Goal: Transaction & Acquisition: Purchase product/service

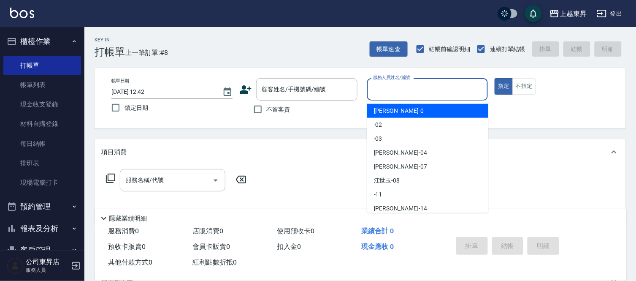
click at [392, 90] on input "服務人員姓名/編號" at bounding box center [428, 89] width 114 height 15
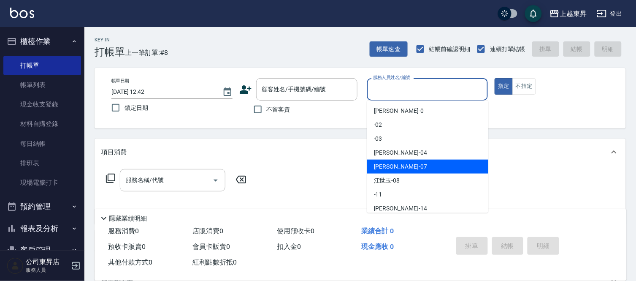
click at [386, 166] on span "[PERSON_NAME] -07" at bounding box center [400, 166] width 53 height 9
type input "[PERSON_NAME]-07"
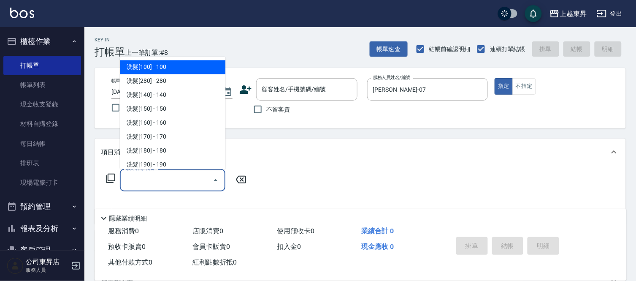
click at [155, 176] on input "服務名稱/代號" at bounding box center [166, 180] width 85 height 15
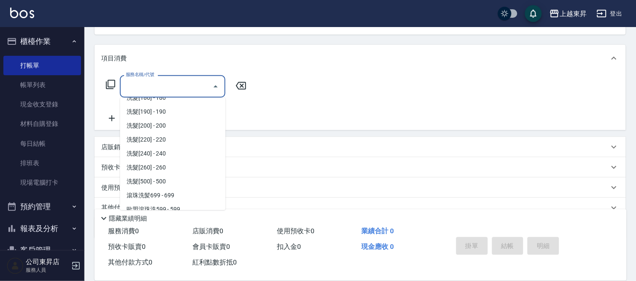
scroll to position [141, 0]
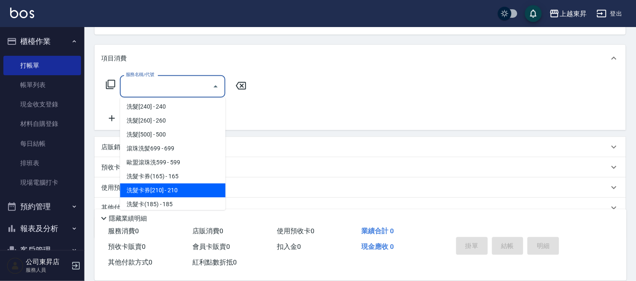
click at [189, 189] on span "洗髮卡券[210] - 210" at bounding box center [173, 190] width 106 height 14
type input "洗髮卡券[210](222)"
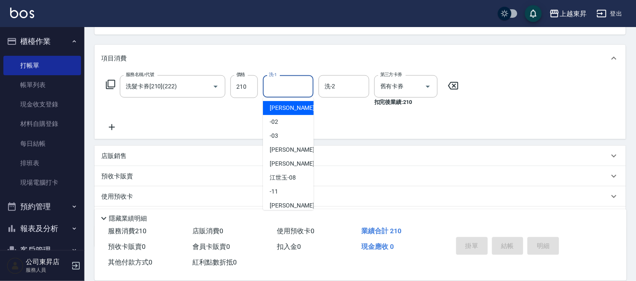
click at [283, 85] on input "洗-1" at bounding box center [288, 86] width 43 height 15
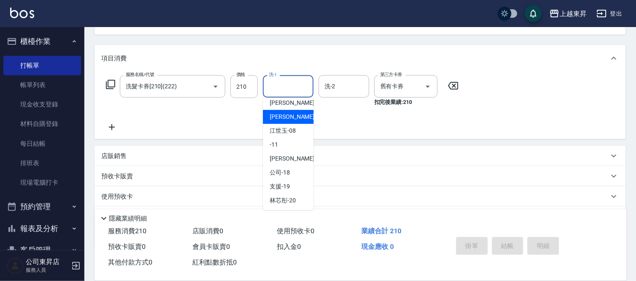
scroll to position [94, 0]
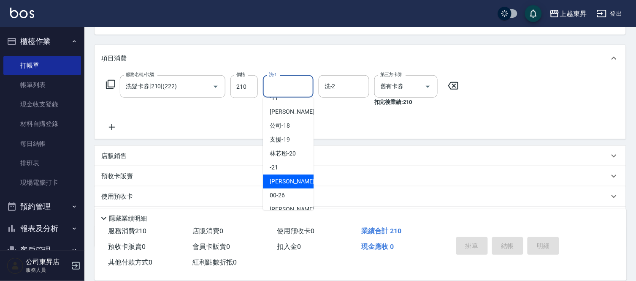
click at [279, 180] on span "[PERSON_NAME]-22" at bounding box center [296, 181] width 53 height 9
type input "[PERSON_NAME]-22"
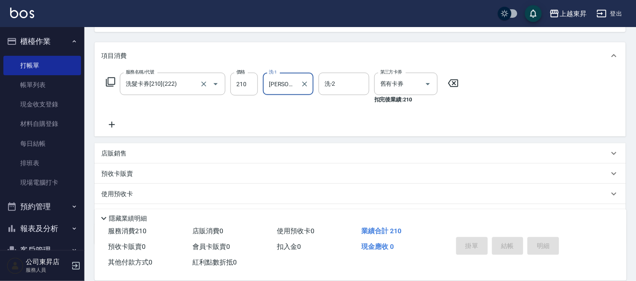
scroll to position [140, 0]
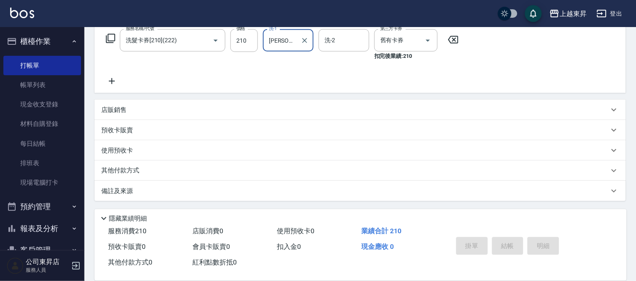
click at [112, 81] on icon at bounding box center [112, 81] width 6 height 6
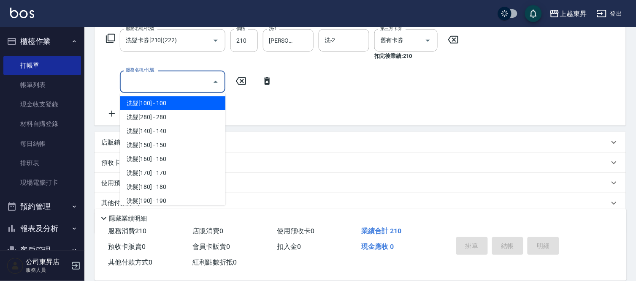
click at [153, 82] on input "服務名稱/代號" at bounding box center [166, 81] width 85 height 15
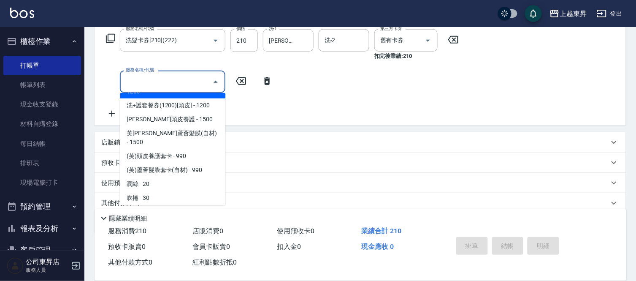
scroll to position [1407, 0]
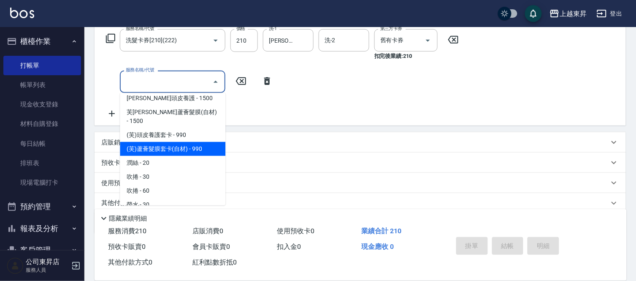
click at [167, 142] on span "(芙)蘆薈髮膜套卡(自材) - 990" at bounding box center [173, 149] width 106 height 14
type input "(芙)蘆薈髮膜套卡(自材)(639)"
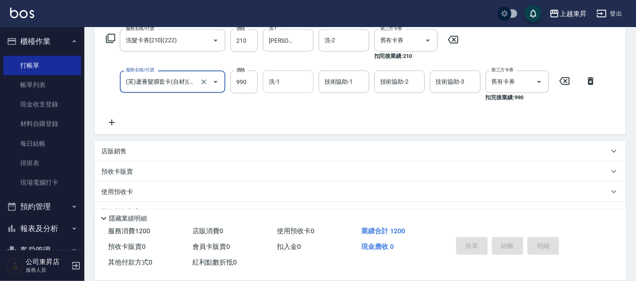
click at [282, 84] on input "洗-1" at bounding box center [288, 81] width 43 height 15
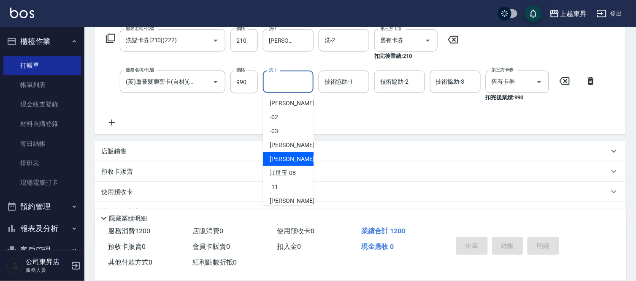
click at [271, 156] on span "[PERSON_NAME] -07" at bounding box center [296, 159] width 53 height 9
type input "[PERSON_NAME]-07"
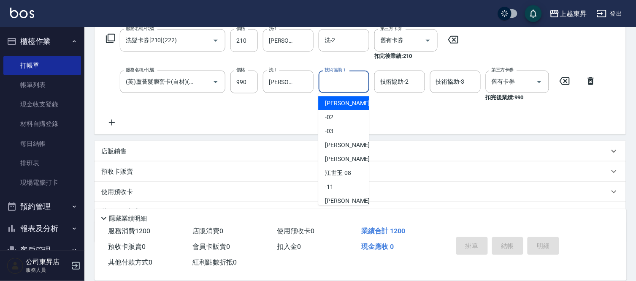
click at [348, 81] on input "技術協助-1" at bounding box center [344, 81] width 43 height 15
click at [330, 158] on span "[PERSON_NAME] -07" at bounding box center [351, 159] width 53 height 9
type input "[PERSON_NAME]-07"
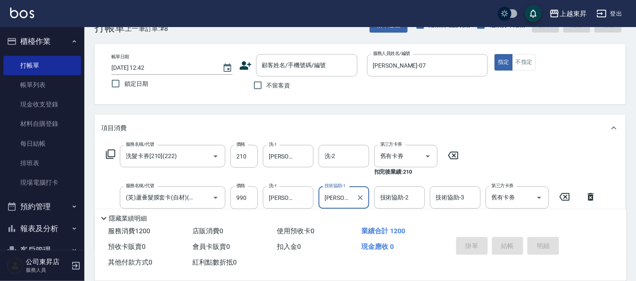
scroll to position [0, 0]
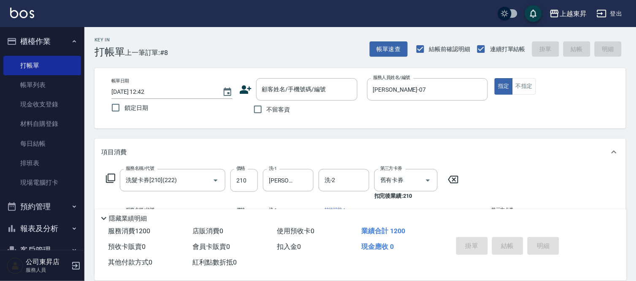
drag, startPoint x: 259, startPoint y: 112, endPoint x: 289, endPoint y: 146, distance: 45.1
click at [260, 112] on input "不留客資" at bounding box center [258, 109] width 18 height 18
checkbox input "true"
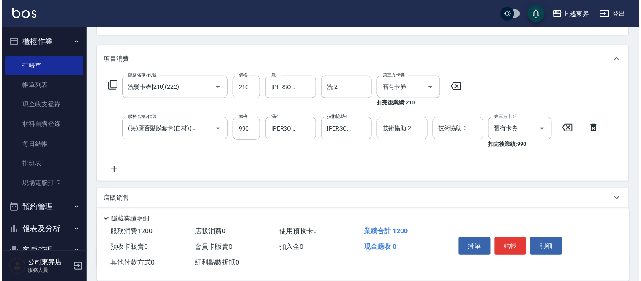
scroll to position [94, 0]
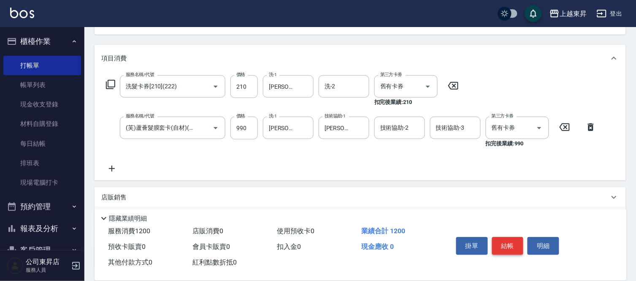
click at [513, 239] on button "結帳" at bounding box center [508, 246] width 32 height 18
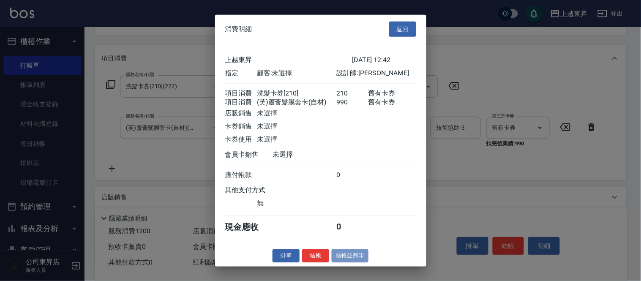
click at [344, 262] on button "結帳並列印" at bounding box center [349, 255] width 37 height 13
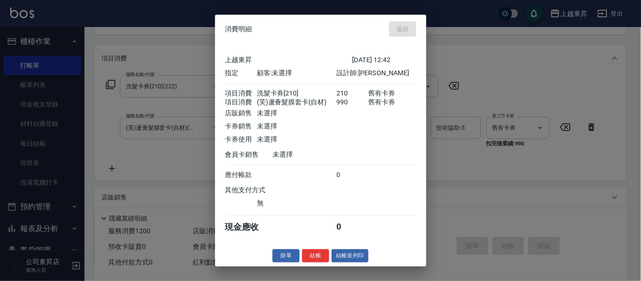
type input "[DATE] 16:01"
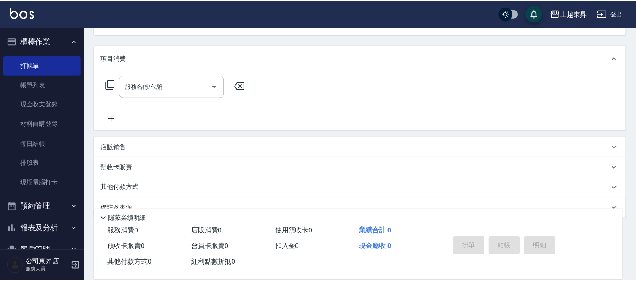
scroll to position [82, 0]
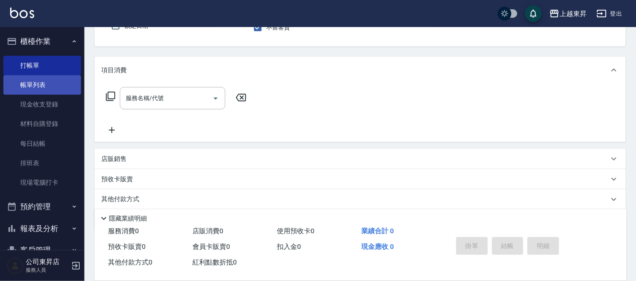
click at [43, 85] on link "帳單列表" at bounding box center [42, 84] width 78 height 19
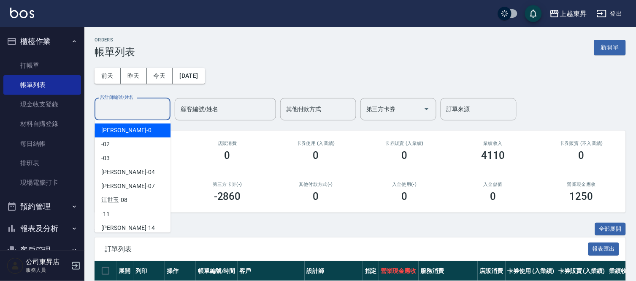
click at [113, 105] on input "設計師編號/姓名" at bounding box center [132, 109] width 68 height 15
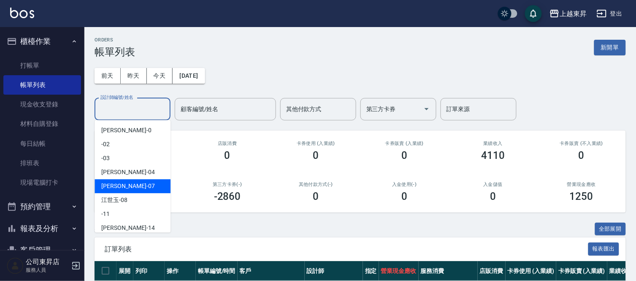
click at [106, 183] on span "[PERSON_NAME] -07" at bounding box center [127, 186] width 53 height 9
type input "[PERSON_NAME]-07"
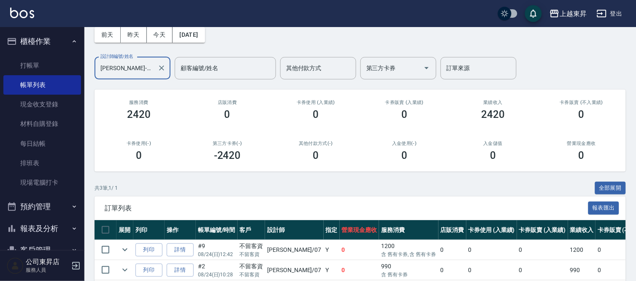
scroll to position [100, 0]
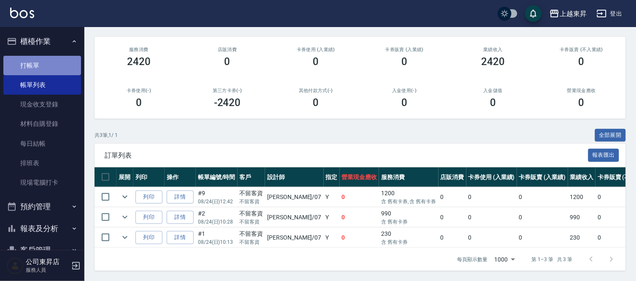
click at [47, 60] on link "打帳單" at bounding box center [42, 65] width 78 height 19
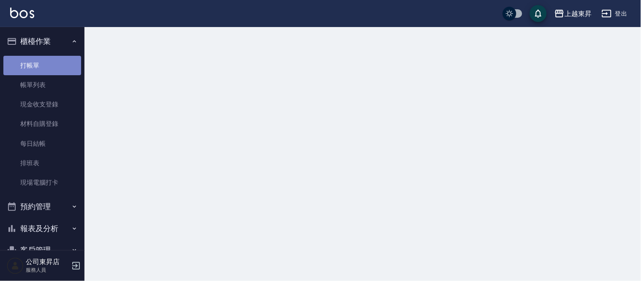
click at [46, 60] on link "打帳單" at bounding box center [42, 65] width 78 height 19
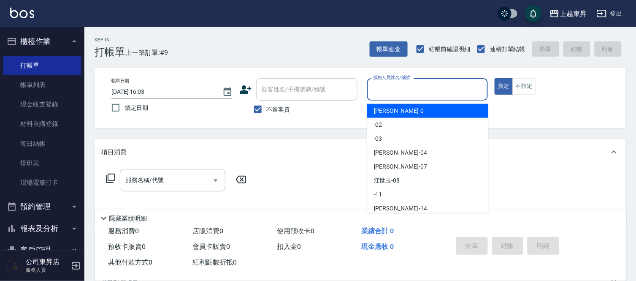
drag, startPoint x: 386, startPoint y: 90, endPoint x: 383, endPoint y: 86, distance: 4.5
click at [383, 86] on input "服務人員姓名/編號" at bounding box center [428, 89] width 114 height 15
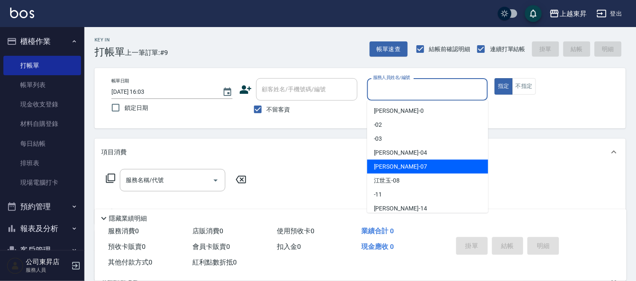
drag, startPoint x: 389, startPoint y: 166, endPoint x: 470, endPoint y: 93, distance: 109.4
click at [391, 163] on span "[PERSON_NAME] -07" at bounding box center [400, 166] width 53 height 9
type input "[PERSON_NAME]-07"
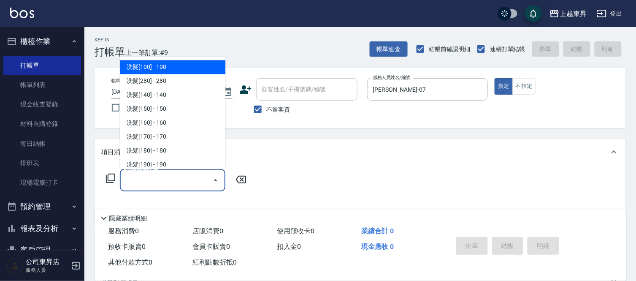
click at [170, 179] on input "服務名稱/代號" at bounding box center [166, 180] width 85 height 15
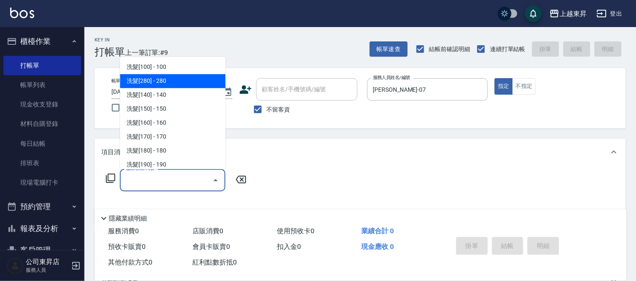
drag, startPoint x: 161, startPoint y: 80, endPoint x: 247, endPoint y: 163, distance: 118.8
click at [162, 83] on span "洗髮[280] - 280" at bounding box center [173, 81] width 106 height 14
type input "洗髮[280](202)"
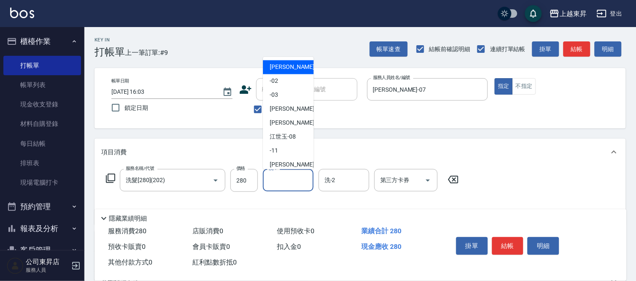
click at [280, 180] on input "洗-1" at bounding box center [288, 180] width 43 height 15
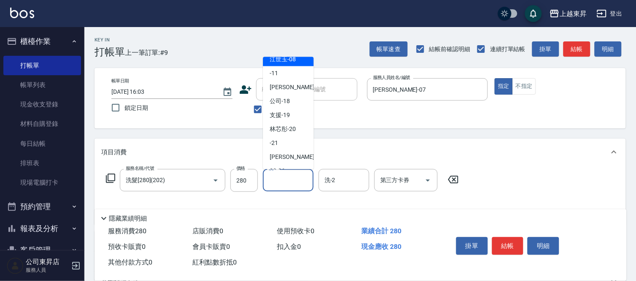
scroll to position [94, 0]
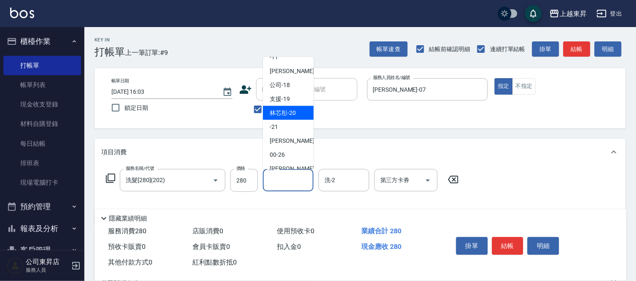
drag, startPoint x: 285, startPoint y: 109, endPoint x: 307, endPoint y: 157, distance: 53.5
click at [285, 111] on span "林芯彤 -20" at bounding box center [283, 113] width 26 height 9
type input "林芯彤-20"
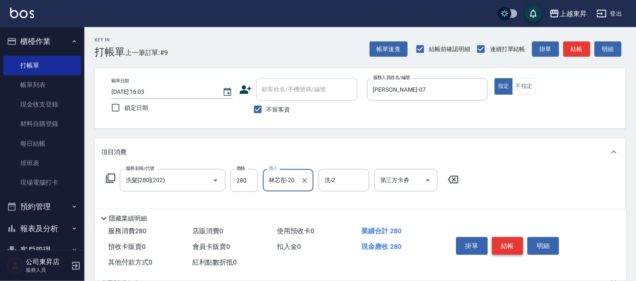
click at [504, 244] on button "結帳" at bounding box center [508, 246] width 32 height 18
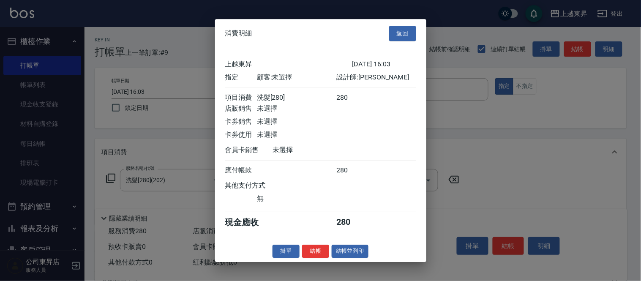
click at [353, 257] on button "結帳並列印" at bounding box center [349, 250] width 37 height 13
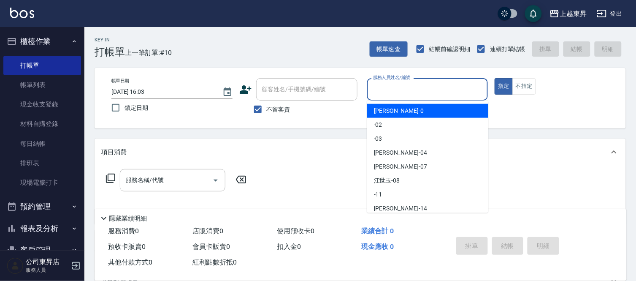
click at [386, 87] on input "服務人員姓名/編號" at bounding box center [428, 89] width 114 height 15
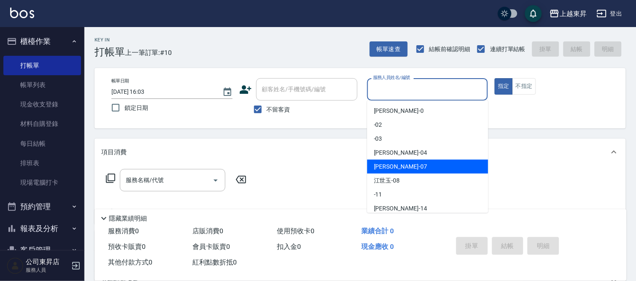
click at [389, 165] on span "[PERSON_NAME] -07" at bounding box center [400, 166] width 53 height 9
type input "[PERSON_NAME]-07"
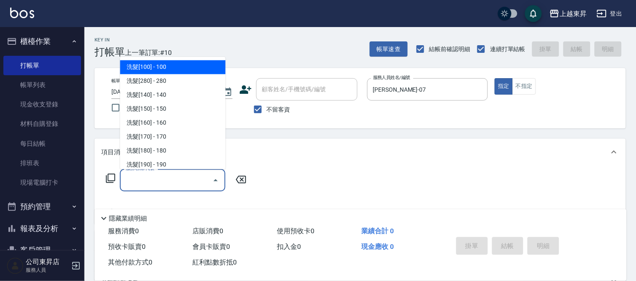
click at [166, 178] on input "服務名稱/代號" at bounding box center [166, 180] width 85 height 15
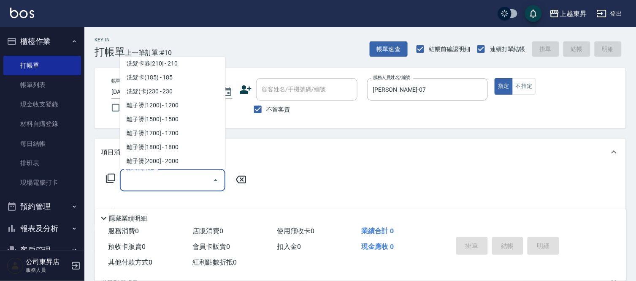
scroll to position [234, 0]
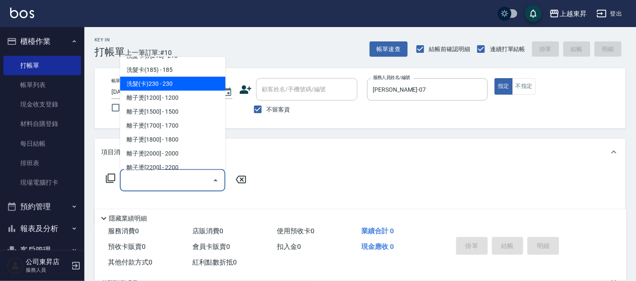
click at [170, 79] on span "洗髮(卡)230 - 230" at bounding box center [173, 84] width 106 height 14
type input "洗髮(卡)230(224)"
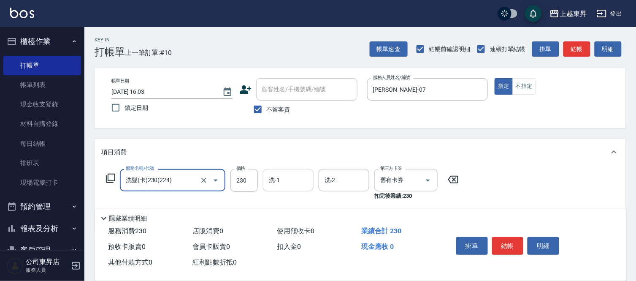
click at [274, 176] on input "洗-1" at bounding box center [288, 180] width 43 height 15
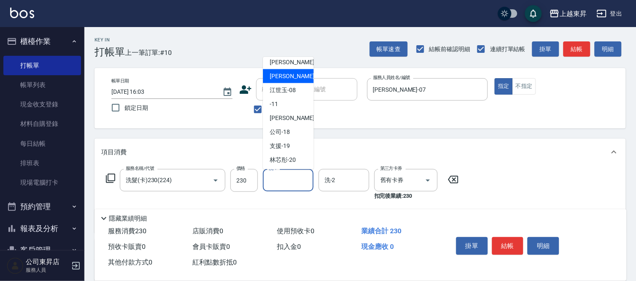
scroll to position [94, 0]
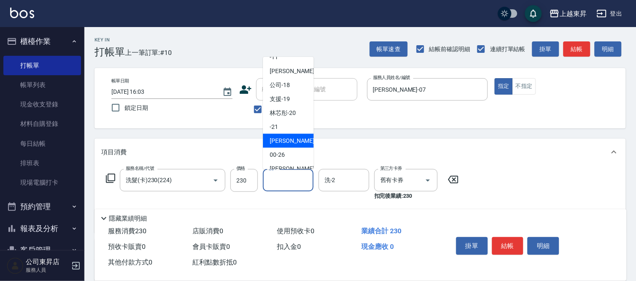
drag, startPoint x: 278, startPoint y: 139, endPoint x: 217, endPoint y: 150, distance: 62.2
click at [277, 139] on span "[PERSON_NAME]-22" at bounding box center [296, 140] width 53 height 9
type input "[PERSON_NAME]-22"
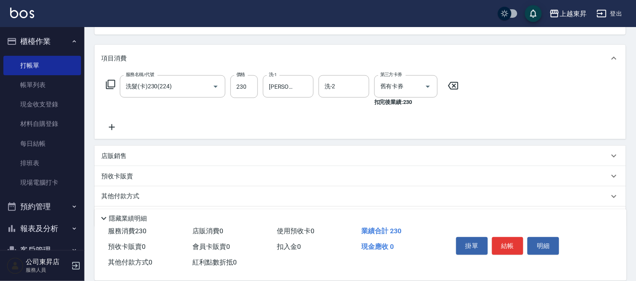
click at [115, 128] on icon at bounding box center [111, 127] width 21 height 10
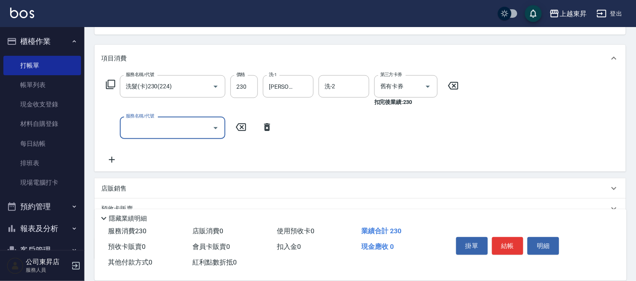
click at [137, 125] on input "服務名稱/代號" at bounding box center [166, 127] width 85 height 15
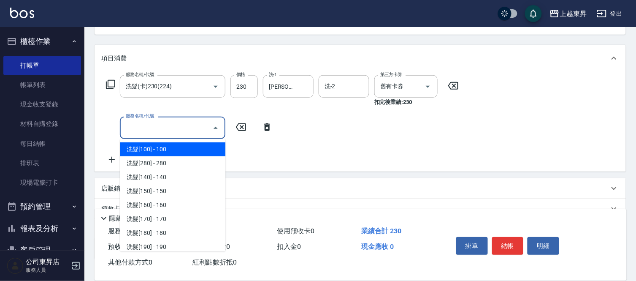
click at [137, 124] on input "服務名稱/代號" at bounding box center [166, 127] width 85 height 15
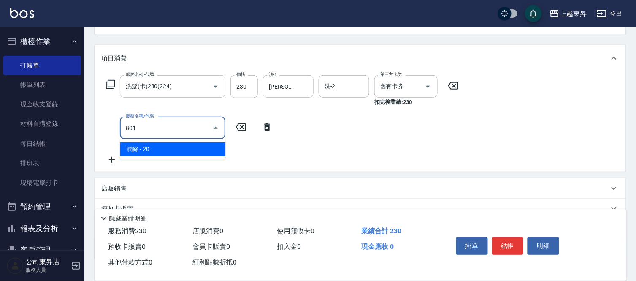
drag, startPoint x: 202, startPoint y: 148, endPoint x: 225, endPoint y: 134, distance: 26.5
click at [203, 148] on span "潤絲 - 20" at bounding box center [173, 149] width 106 height 14
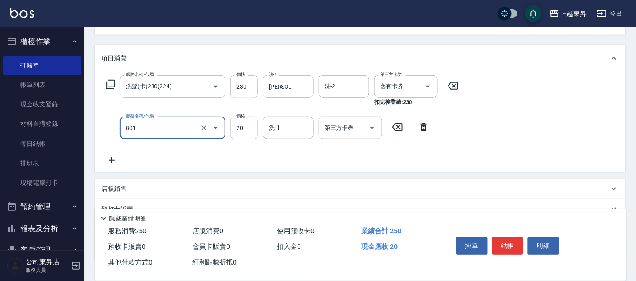
type input "潤絲(801)"
click at [237, 125] on input "20" at bounding box center [244, 128] width 27 height 23
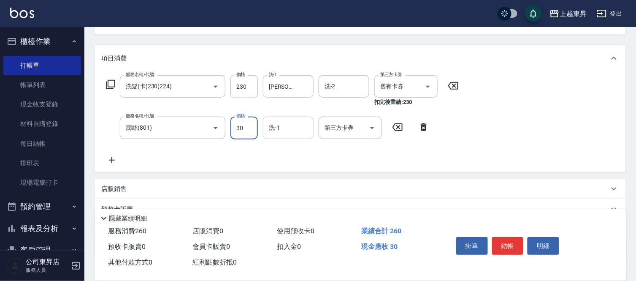
type input "30"
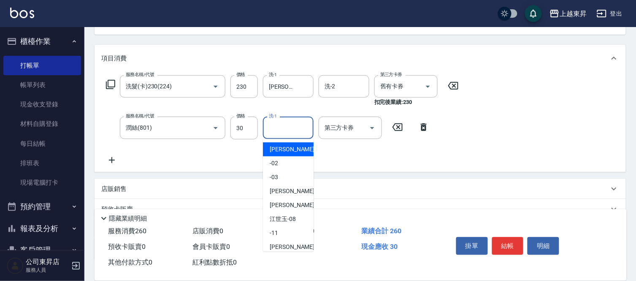
click at [288, 126] on input "洗-1" at bounding box center [288, 127] width 43 height 15
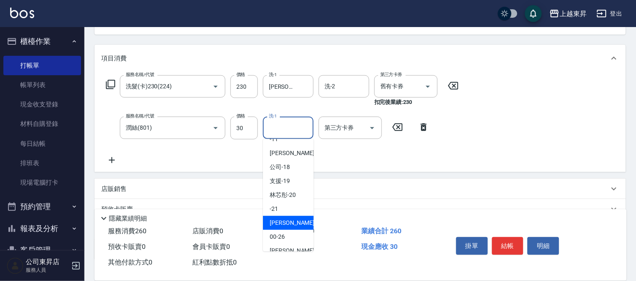
click at [295, 221] on span "[PERSON_NAME]-22" at bounding box center [296, 222] width 53 height 9
type input "[PERSON_NAME]-22"
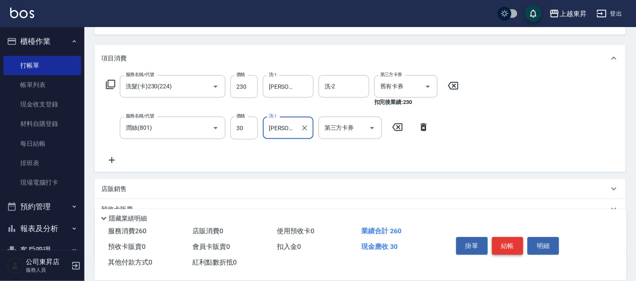
click at [514, 244] on button "結帳" at bounding box center [508, 246] width 32 height 18
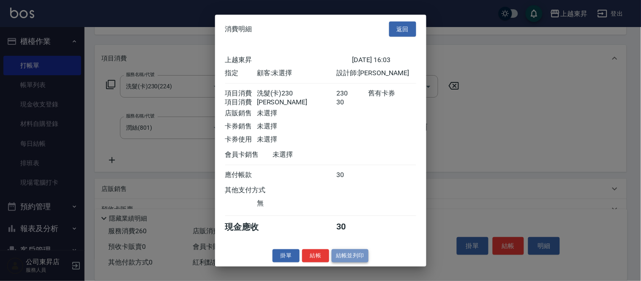
click at [347, 257] on button "結帳並列印" at bounding box center [349, 255] width 37 height 13
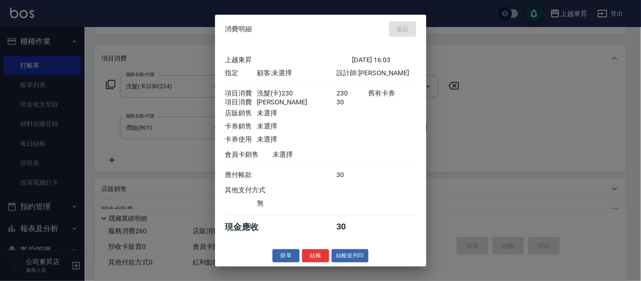
type input "[DATE] 16:04"
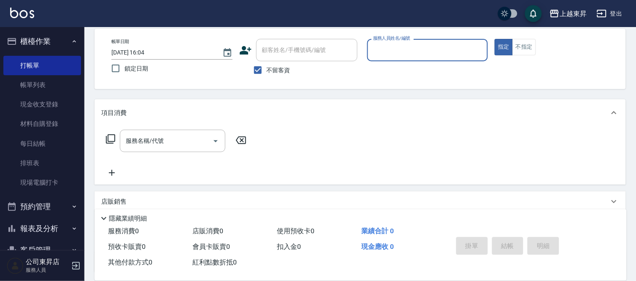
scroll to position [0, 0]
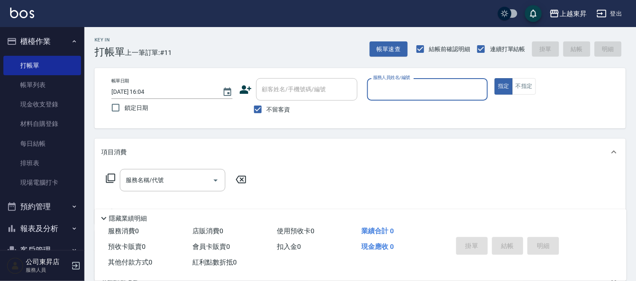
click at [385, 86] on input "服務人員姓名/編號" at bounding box center [428, 89] width 114 height 15
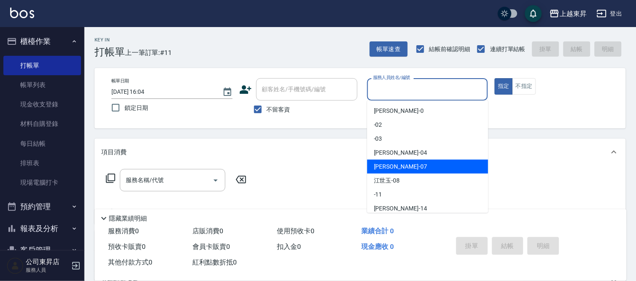
click at [376, 165] on span "[PERSON_NAME] -07" at bounding box center [400, 166] width 53 height 9
type input "[PERSON_NAME]-07"
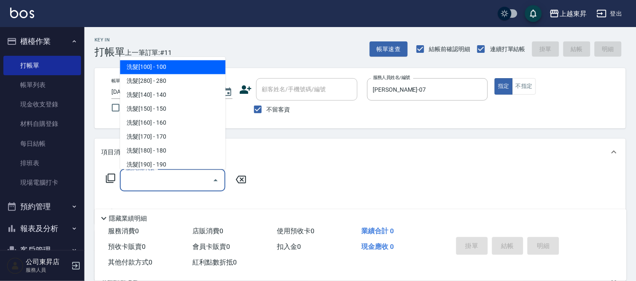
click at [150, 176] on input "服務名稱/代號" at bounding box center [166, 180] width 85 height 15
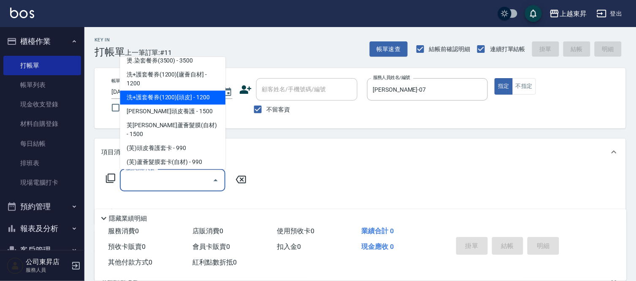
scroll to position [1407, 0]
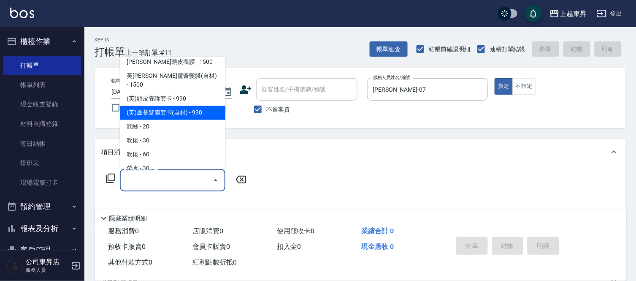
click at [193, 106] on span "(芙)蘆薈髮膜套卡(自材) - 990" at bounding box center [173, 113] width 106 height 14
type input "(芙)蘆薈髮膜套卡(自材)(639)"
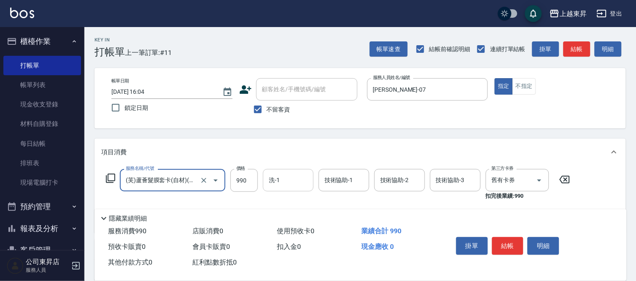
click at [283, 178] on input "洗-1" at bounding box center [288, 180] width 43 height 15
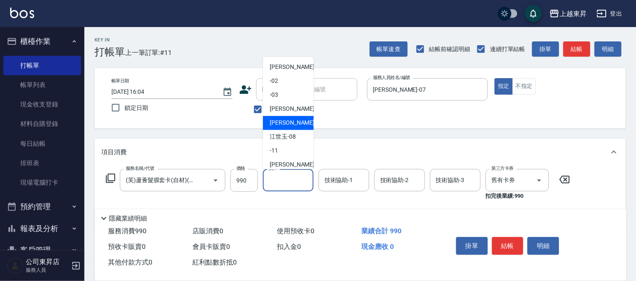
click at [273, 121] on span "[PERSON_NAME] -07" at bounding box center [296, 123] width 53 height 9
type input "[PERSON_NAME]-07"
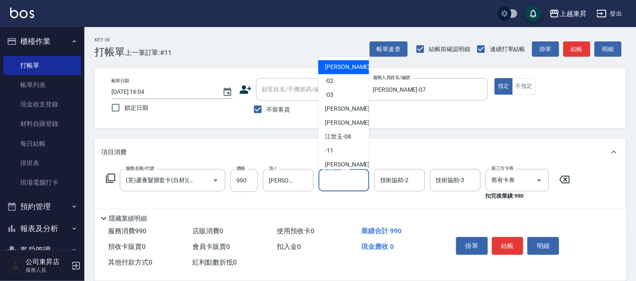
click at [337, 179] on input "技術協助-1" at bounding box center [344, 180] width 43 height 15
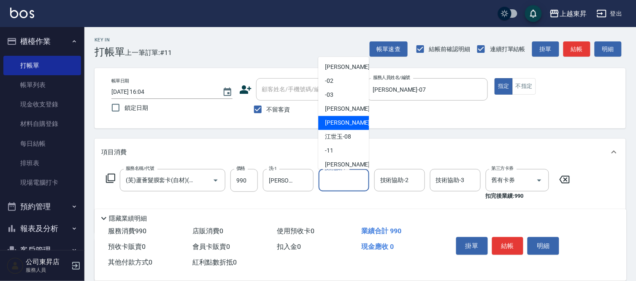
click at [326, 124] on span "[PERSON_NAME] -07" at bounding box center [351, 123] width 53 height 9
type input "[PERSON_NAME]-07"
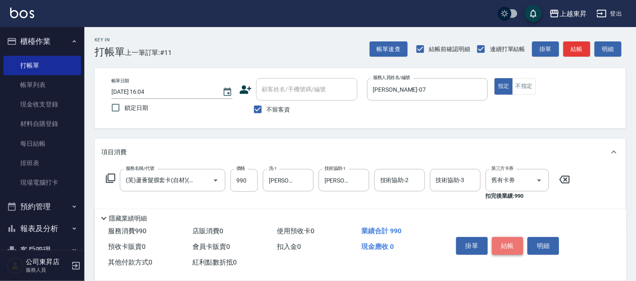
click at [511, 239] on button "結帳" at bounding box center [508, 246] width 32 height 18
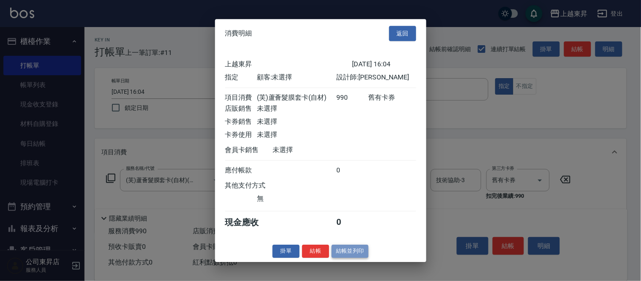
click at [352, 255] on button "結帳並列印" at bounding box center [349, 250] width 37 height 13
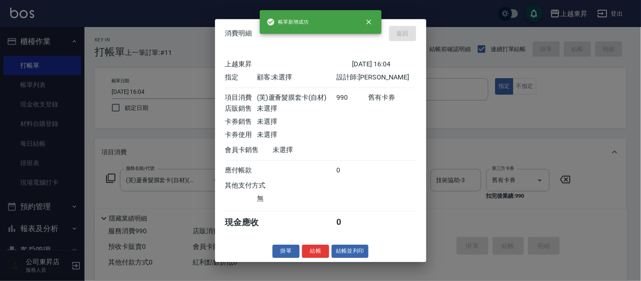
type input "[DATE] 16:06"
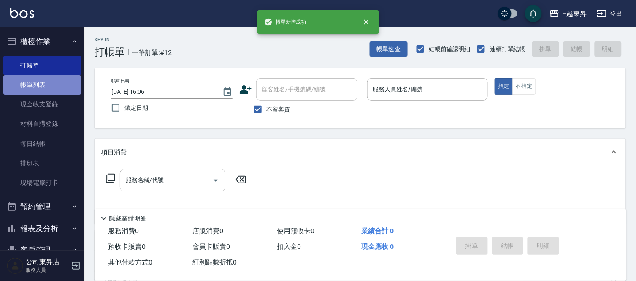
click at [44, 82] on link "帳單列表" at bounding box center [42, 84] width 78 height 19
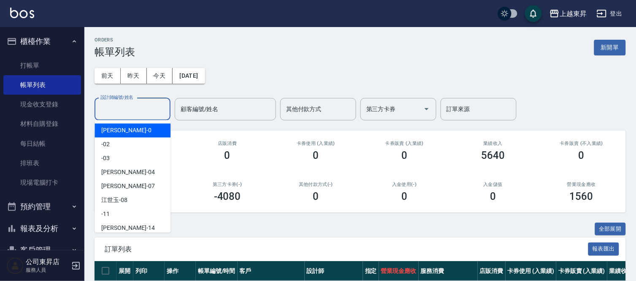
click at [120, 107] on input "設計師編號/姓名" at bounding box center [132, 109] width 68 height 15
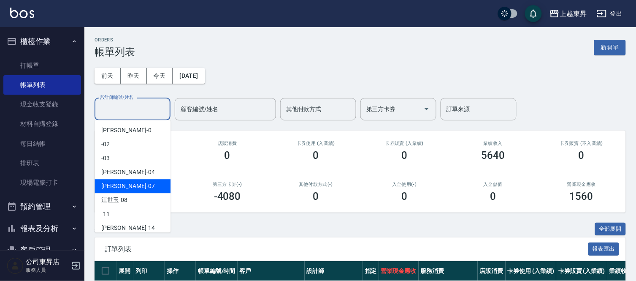
click at [111, 187] on span "[PERSON_NAME] -07" at bounding box center [127, 186] width 53 height 9
type input "[PERSON_NAME]-07"
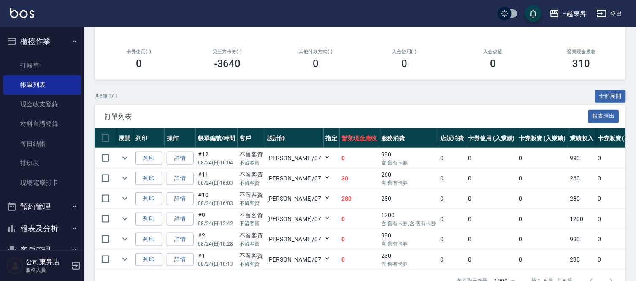
scroll to position [162, 0]
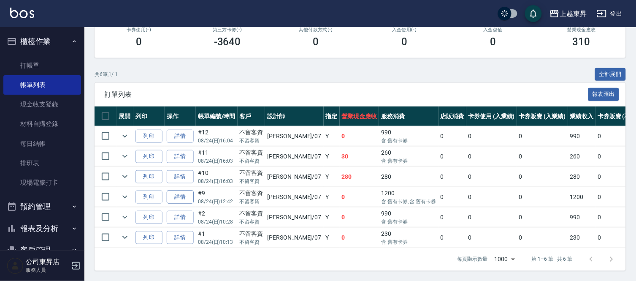
click at [179, 190] on link "詳情" at bounding box center [180, 196] width 27 height 13
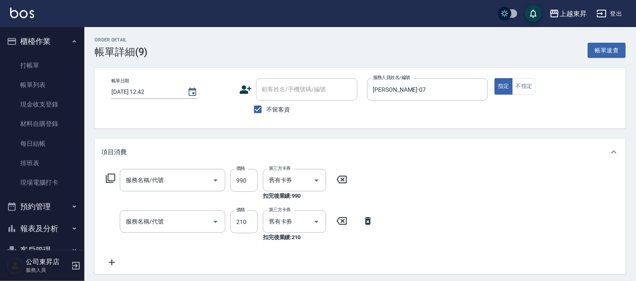
type input "[DATE] 12:42"
checkbox input "true"
type input "[PERSON_NAME]-07"
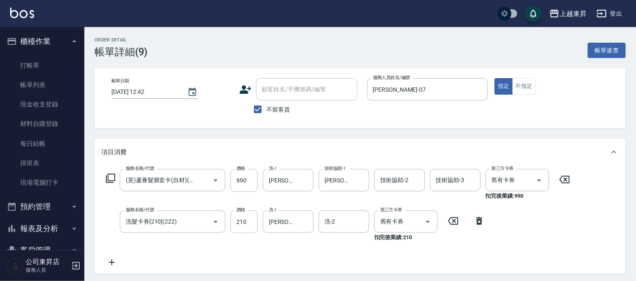
type input "(芙)蘆薈髮膜套卡(自材)(639)"
type input "洗髮卡券[210](222)"
click at [44, 62] on link "打帳單" at bounding box center [42, 65] width 78 height 19
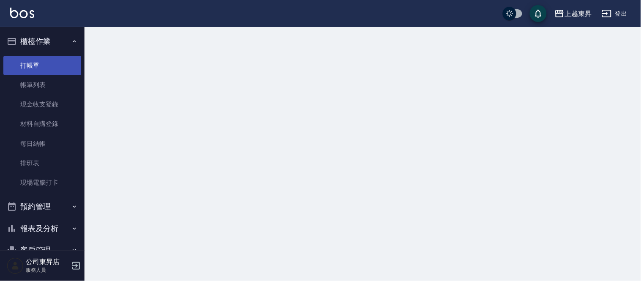
click at [44, 62] on link "打帳單" at bounding box center [42, 65] width 78 height 19
